Goal: Task Accomplishment & Management: Manage account settings

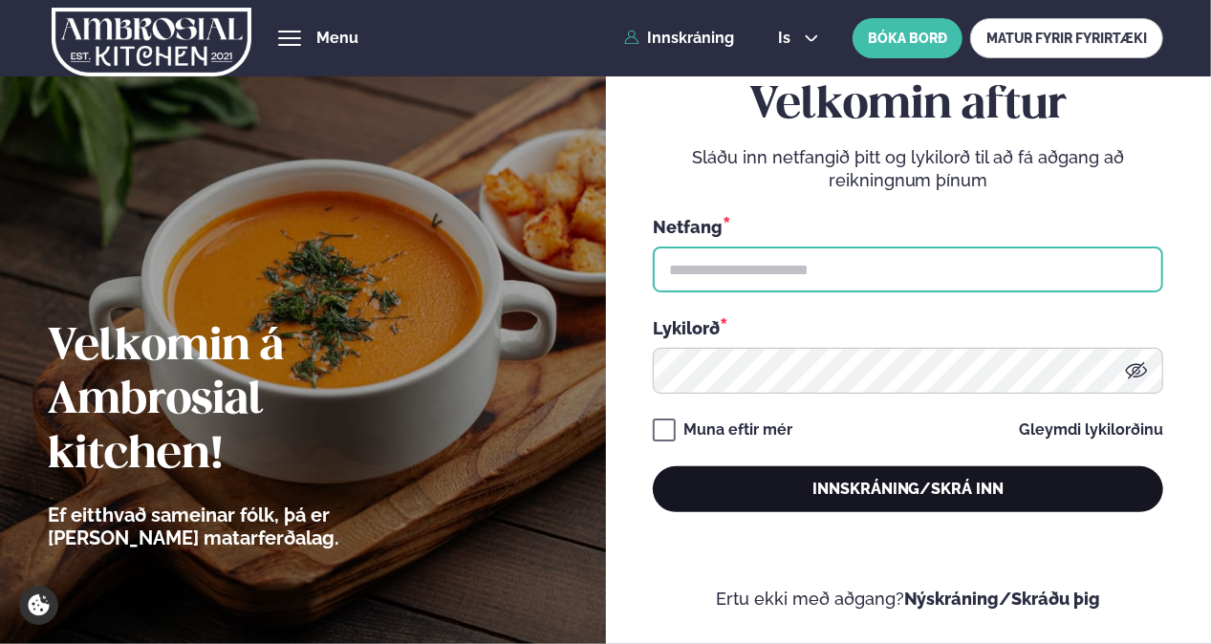
type input "**********"
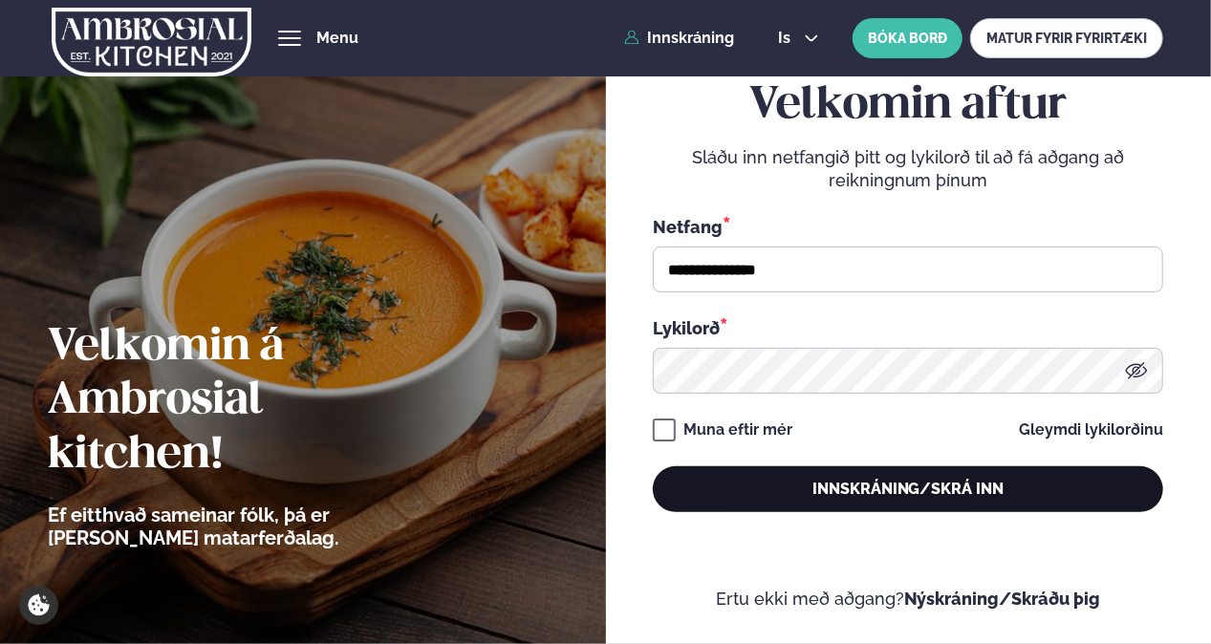
click at [848, 504] on button "Innskráning/Skrá inn" at bounding box center [908, 489] width 510 height 46
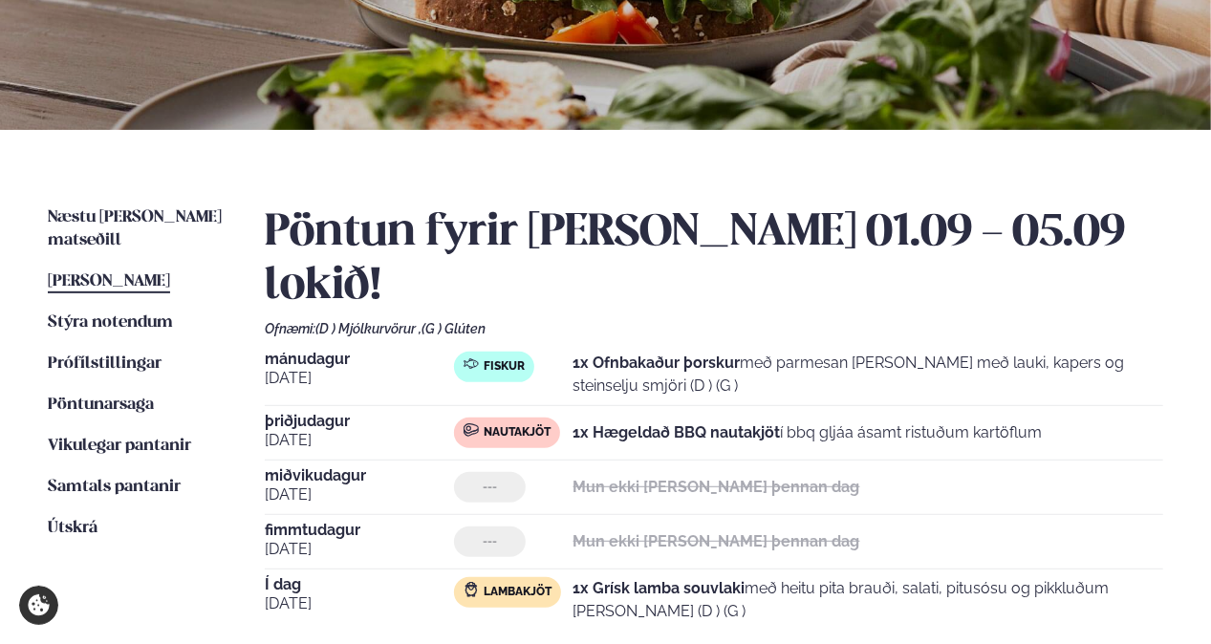
scroll to position [287, 0]
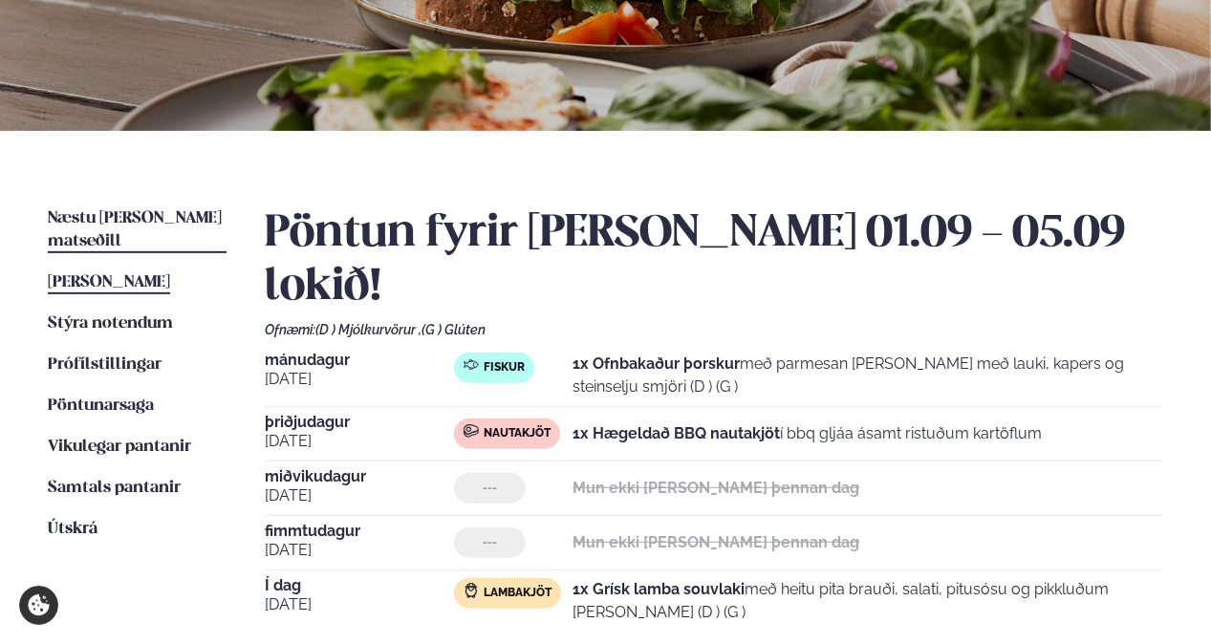
click at [92, 213] on span "Næstu [PERSON_NAME] matseðill" at bounding box center [135, 229] width 174 height 39
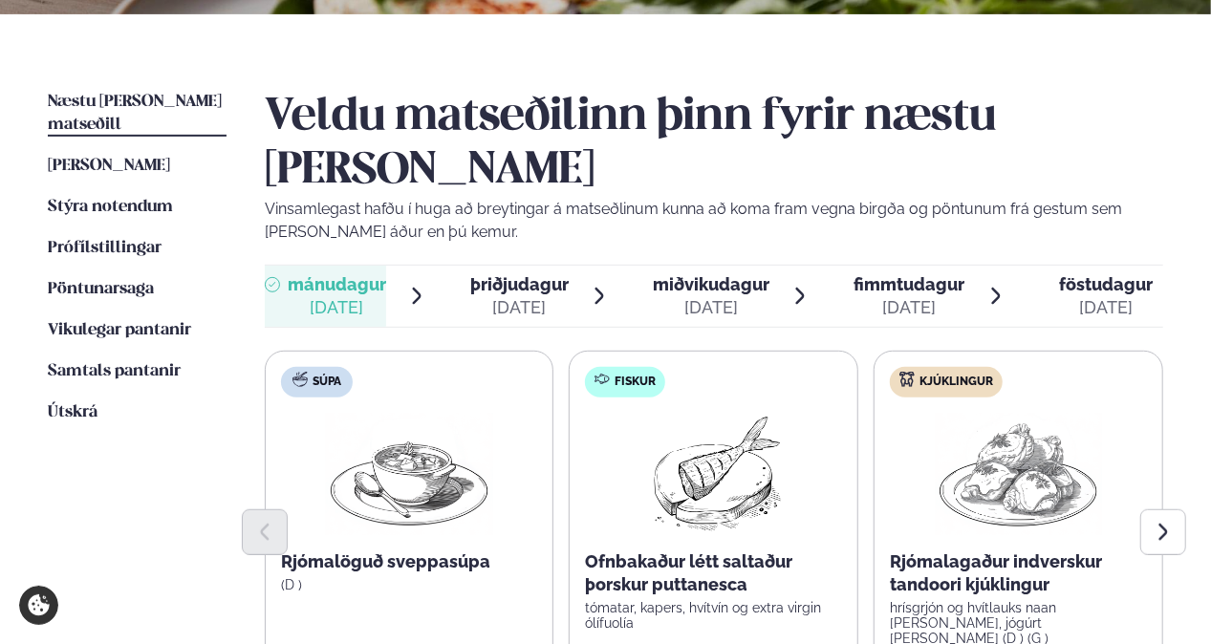
scroll to position [478, 0]
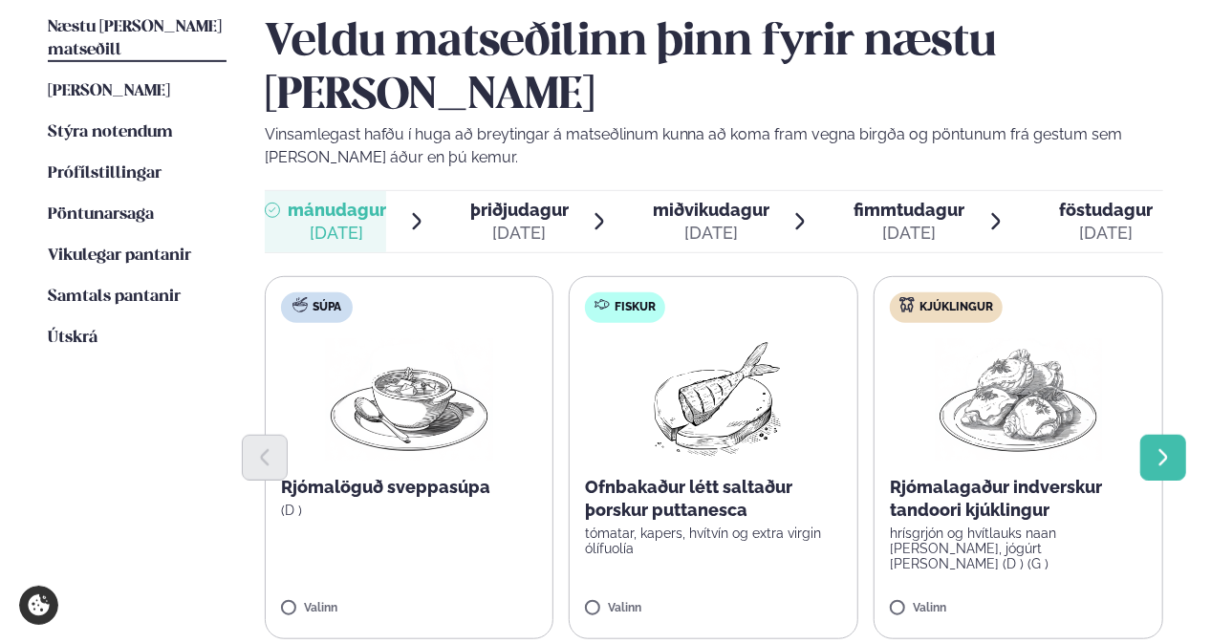
click at [1156, 435] on button "Next slide" at bounding box center [1163, 458] width 46 height 46
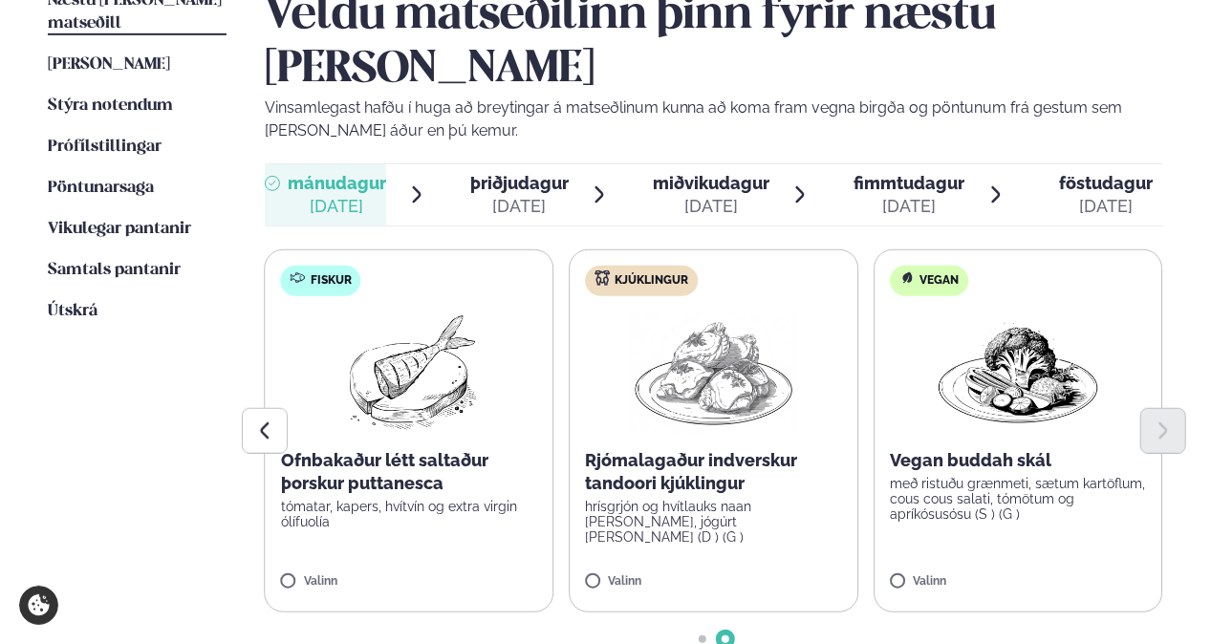
scroll to position [573, 0]
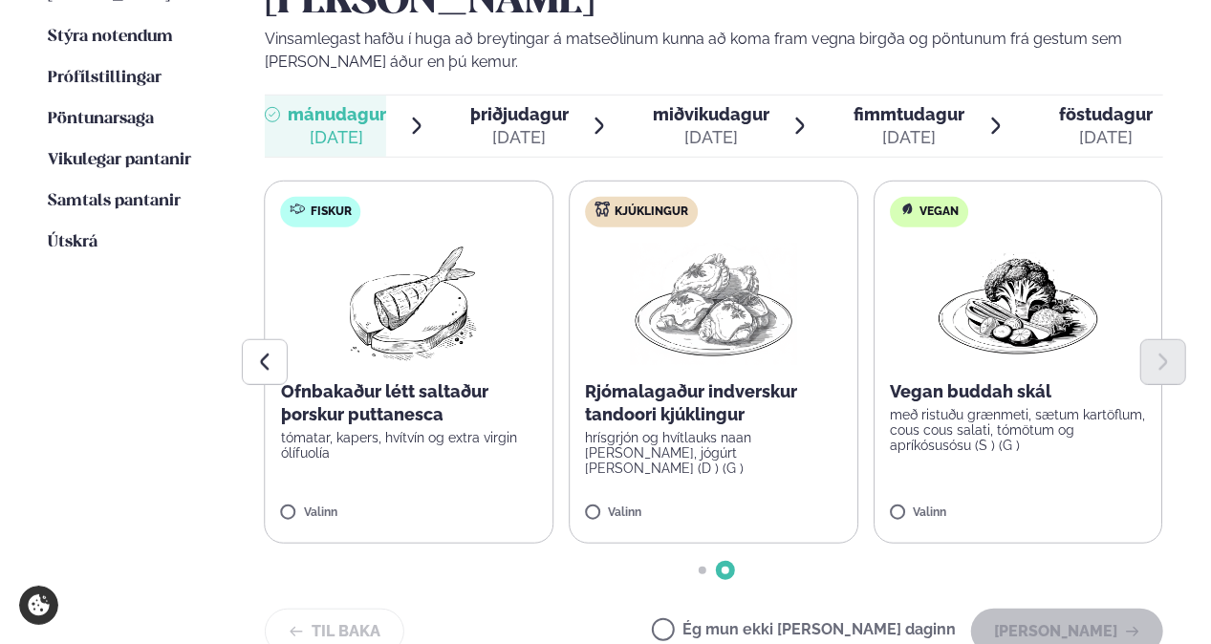
click at [751, 622] on label "Ég mun ekki [PERSON_NAME] daginn" at bounding box center [804, 632] width 304 height 20
click at [1018, 609] on button "[PERSON_NAME]" at bounding box center [1067, 632] width 192 height 46
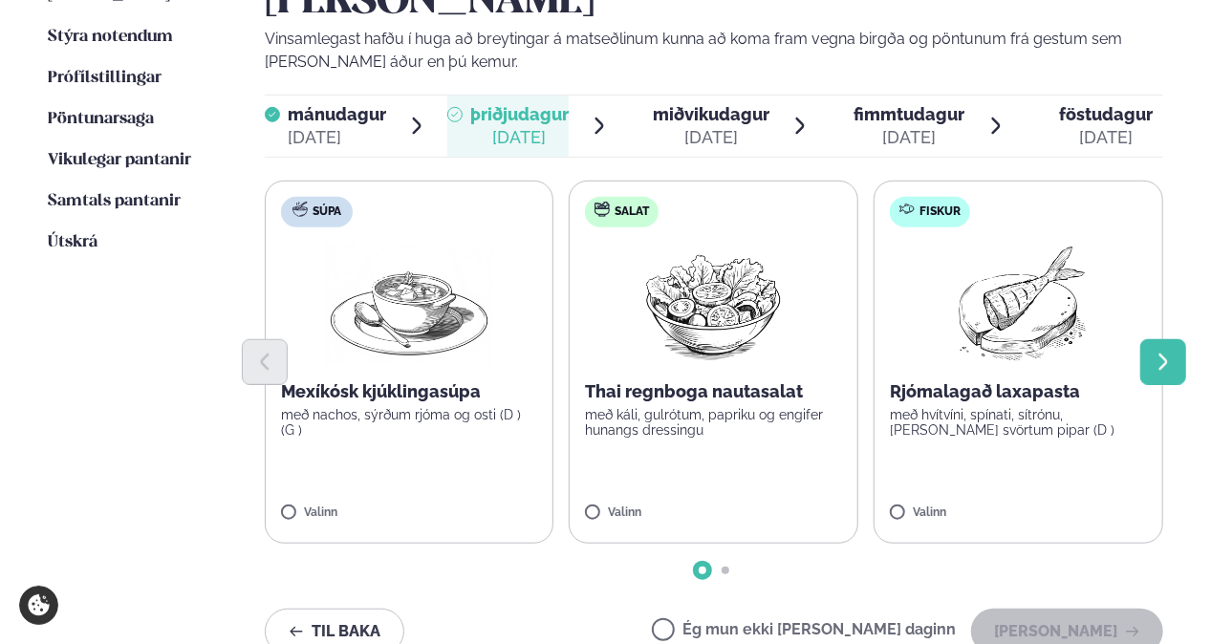
click at [1143, 339] on button "Next slide" at bounding box center [1163, 362] width 46 height 46
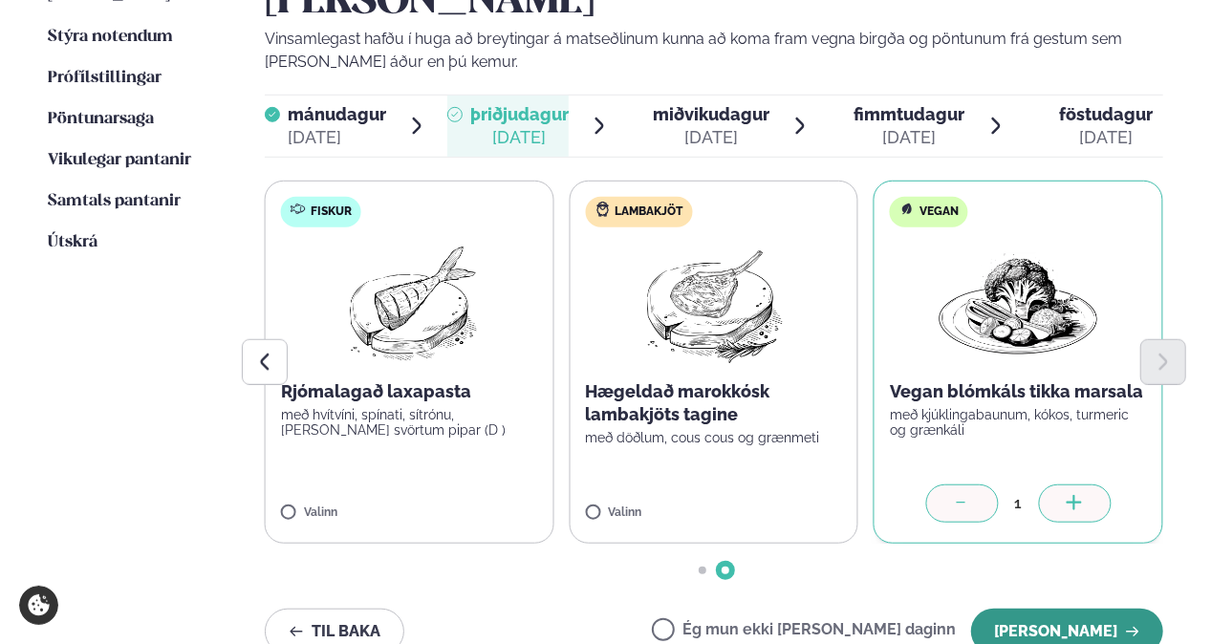
click at [1094, 609] on button "[PERSON_NAME]" at bounding box center [1067, 632] width 192 height 46
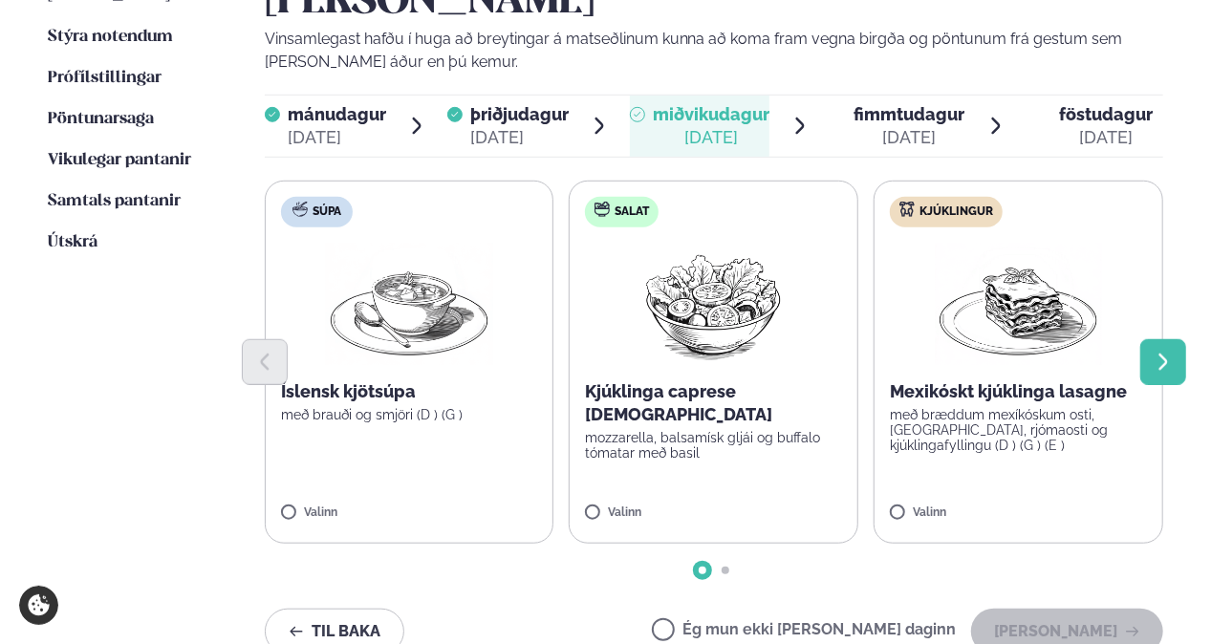
click at [1173, 339] on button "Next slide" at bounding box center [1163, 362] width 46 height 46
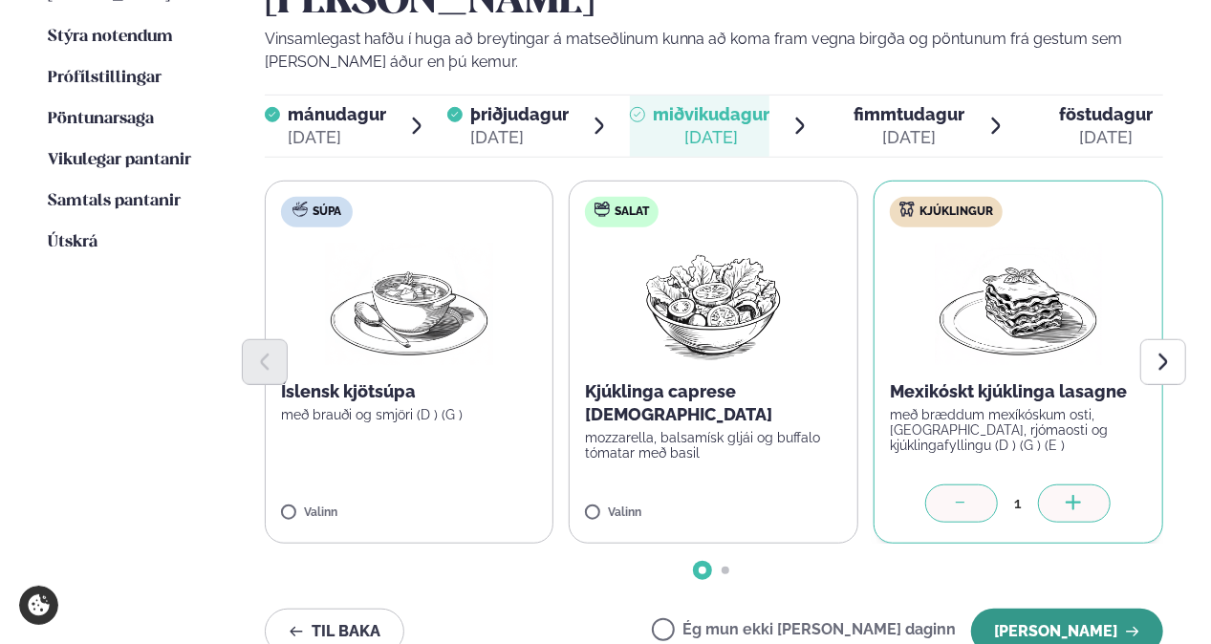
click at [1103, 609] on button "[PERSON_NAME]" at bounding box center [1067, 632] width 192 height 46
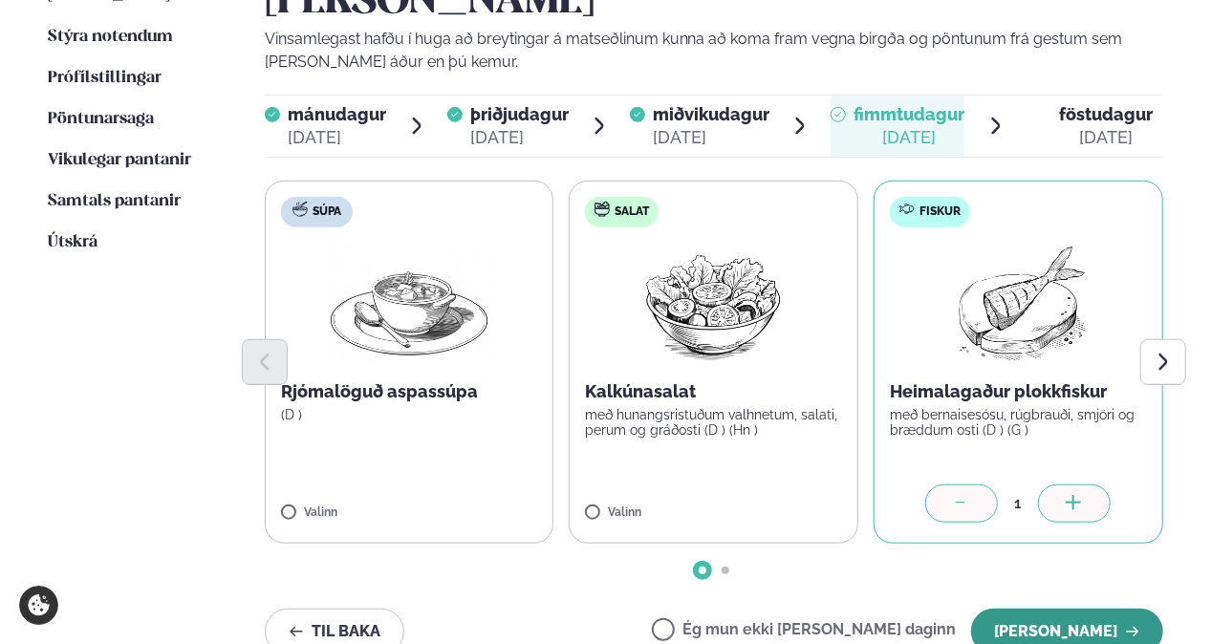
click at [1077, 609] on button "[PERSON_NAME]" at bounding box center [1067, 632] width 192 height 46
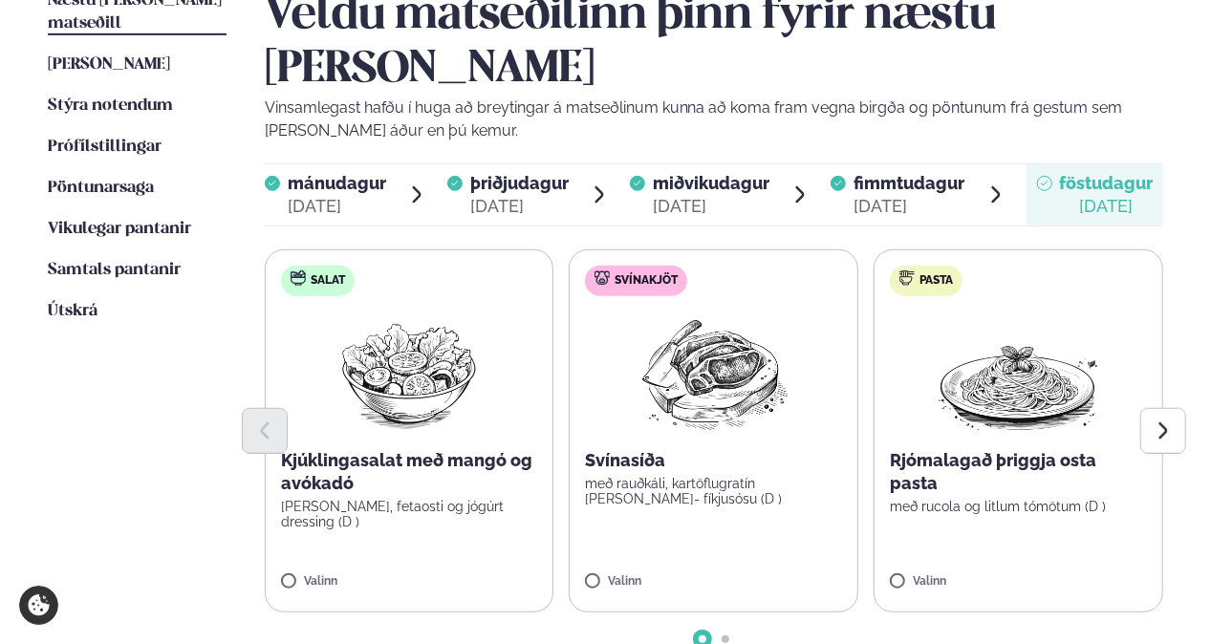
scroll to position [478, 0]
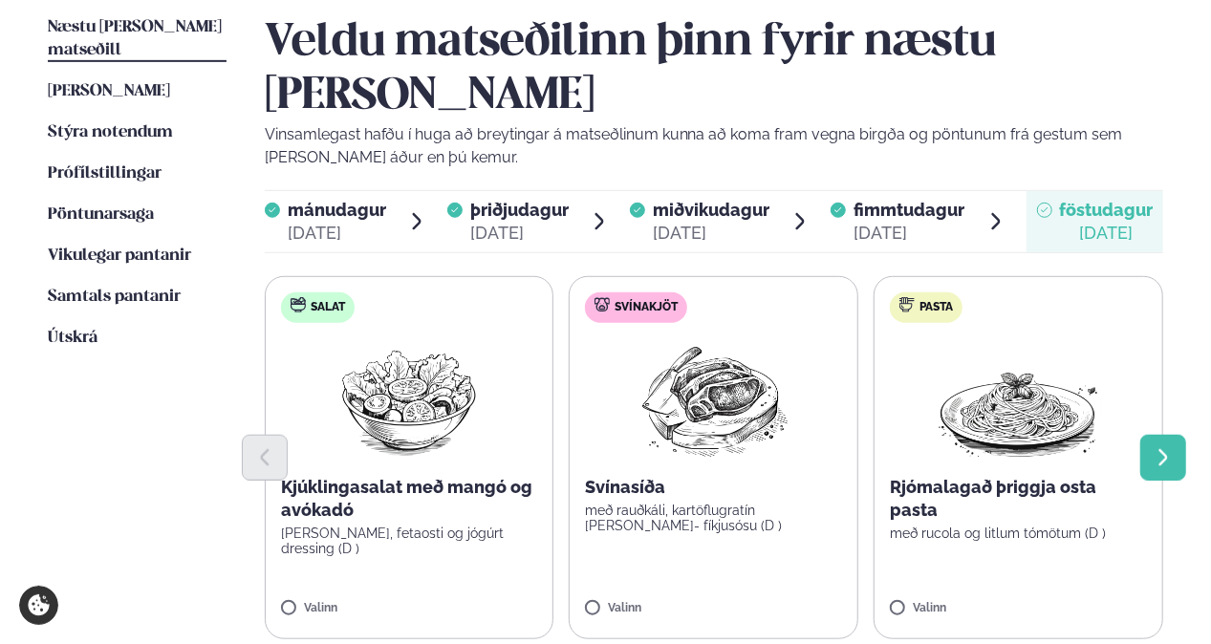
click at [1153, 447] on icon "Next slide" at bounding box center [1162, 457] width 21 height 21
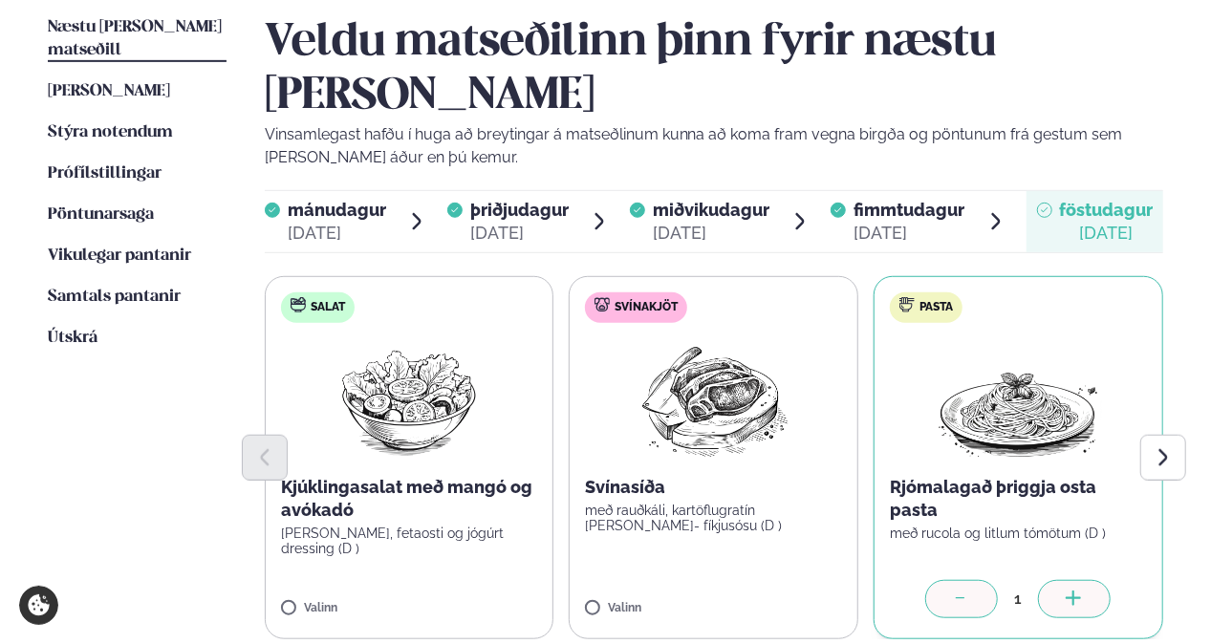
scroll to position [669, 0]
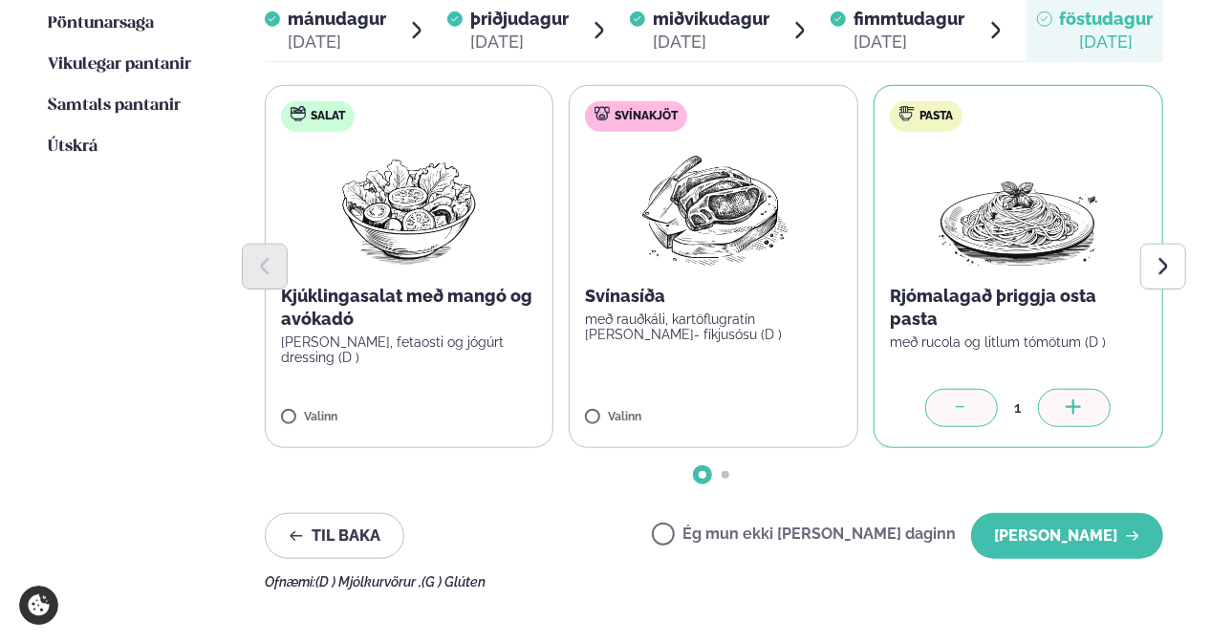
click at [970, 399] on icon at bounding box center [961, 408] width 19 height 19
click at [1000, 396] on div "1" at bounding box center [1017, 407] width 40 height 22
click at [965, 389] on div at bounding box center [961, 408] width 73 height 38
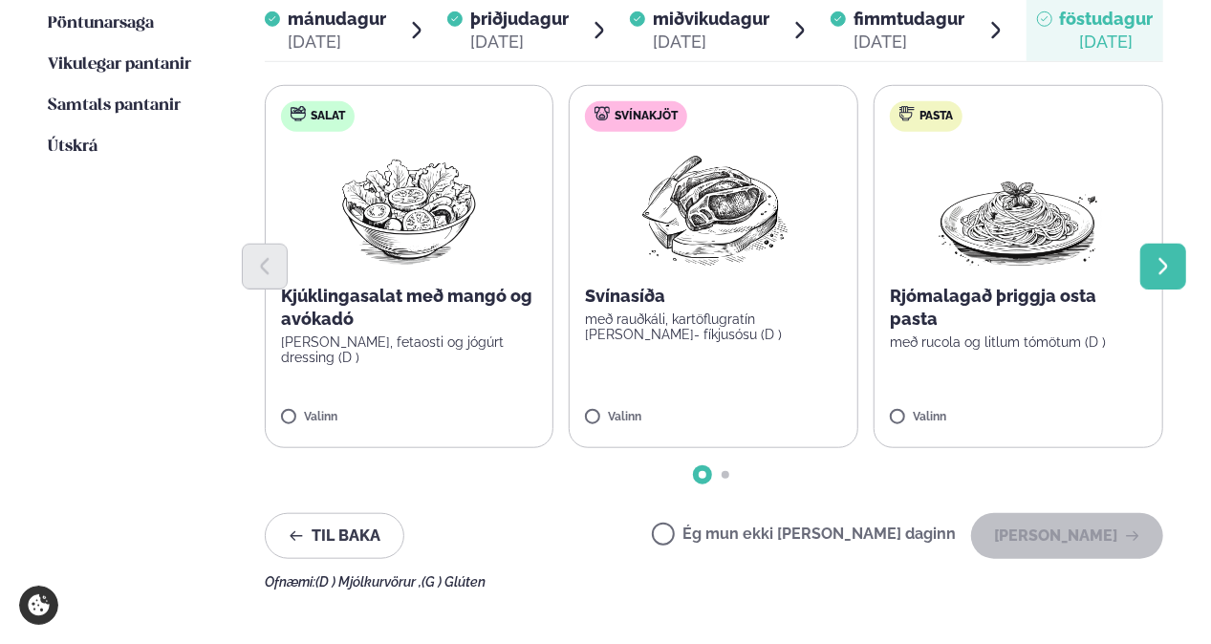
click at [1159, 256] on icon "Next slide" at bounding box center [1162, 266] width 21 height 21
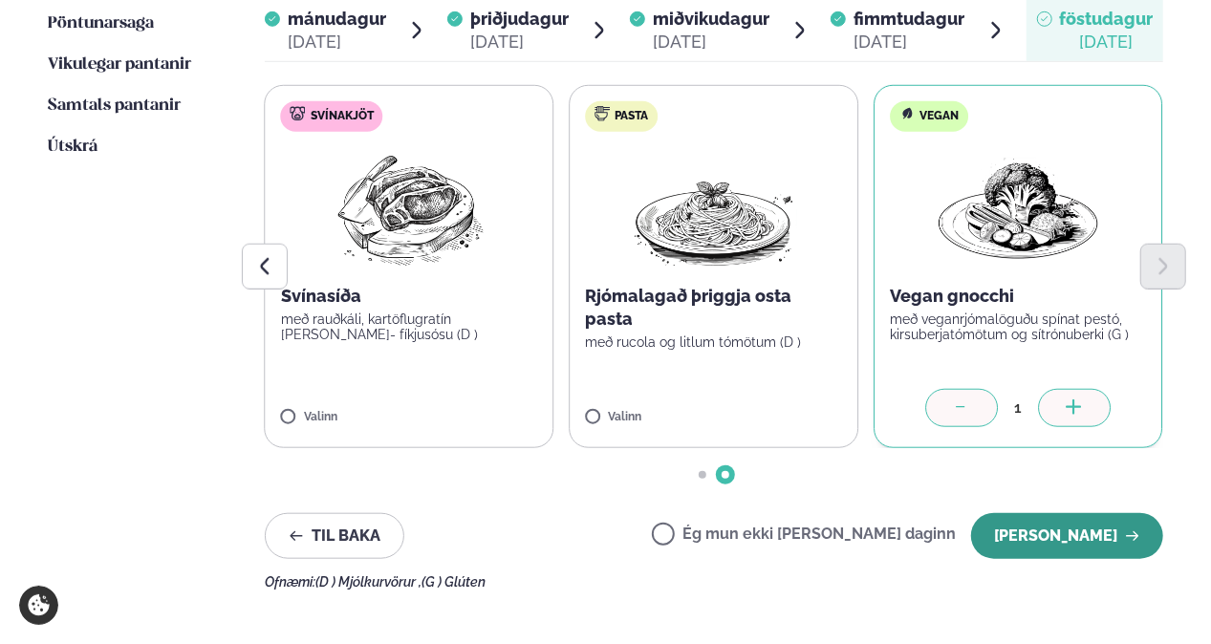
click at [1055, 513] on button "[PERSON_NAME]" at bounding box center [1067, 536] width 192 height 46
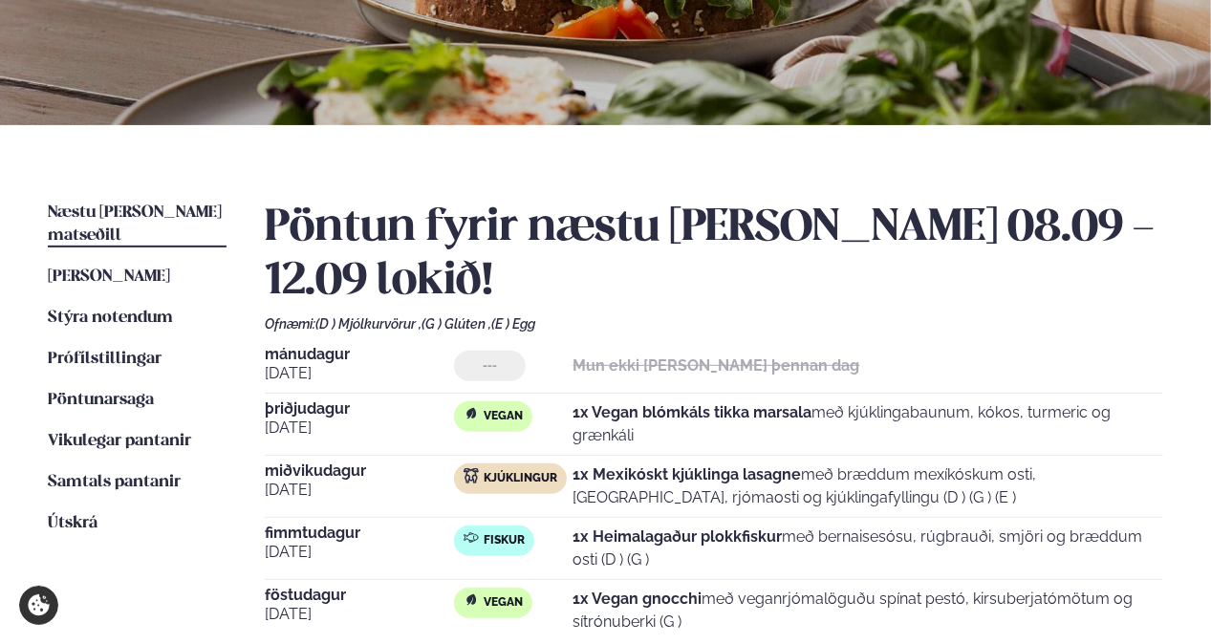
scroll to position [191, 0]
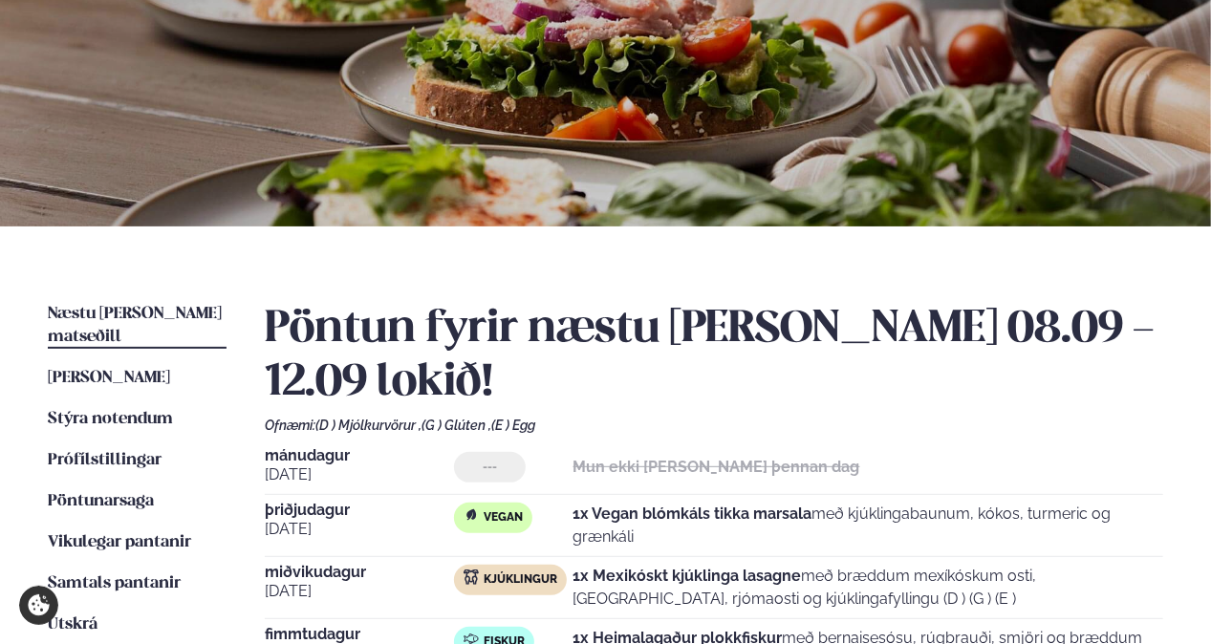
click at [162, 305] on link "Næstu [PERSON_NAME] matseðill Næsta vika" at bounding box center [137, 326] width 179 height 46
